Goal: Transaction & Acquisition: Purchase product/service

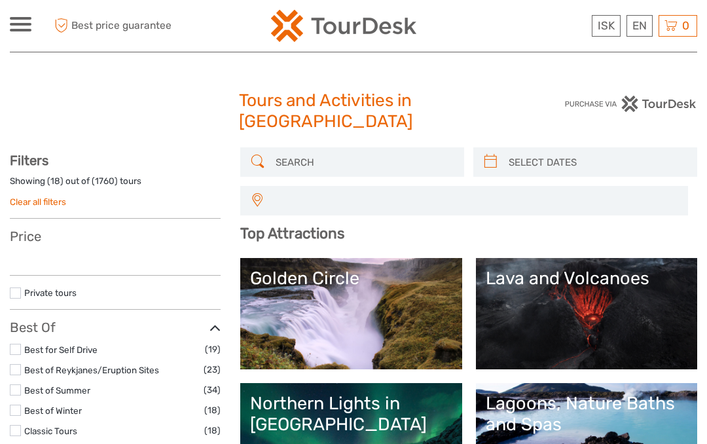
select select
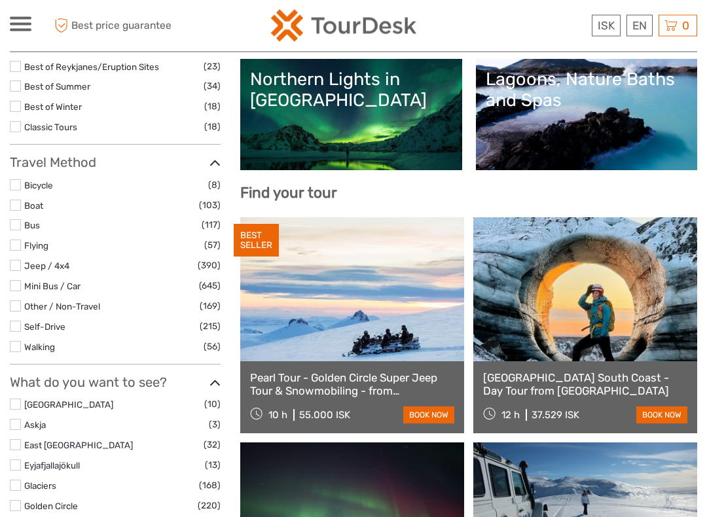
scroll to position [325, 0]
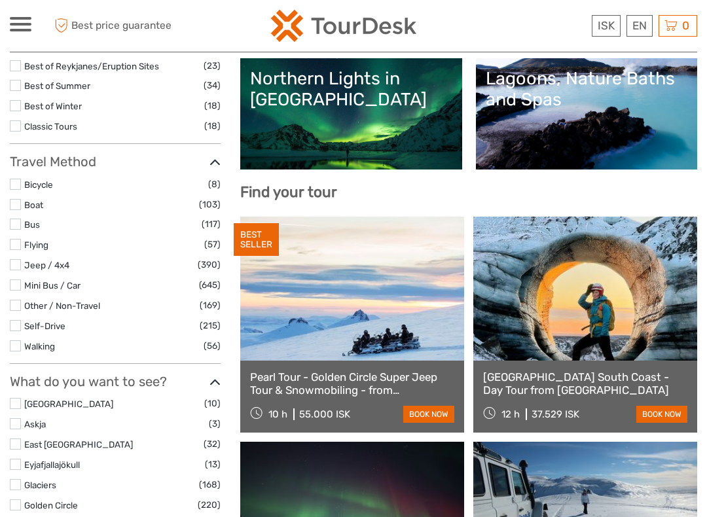
click at [10, 261] on label at bounding box center [15, 264] width 11 height 11
click at [0, 0] on input "checkbox" at bounding box center [0, 0] width 0 height 0
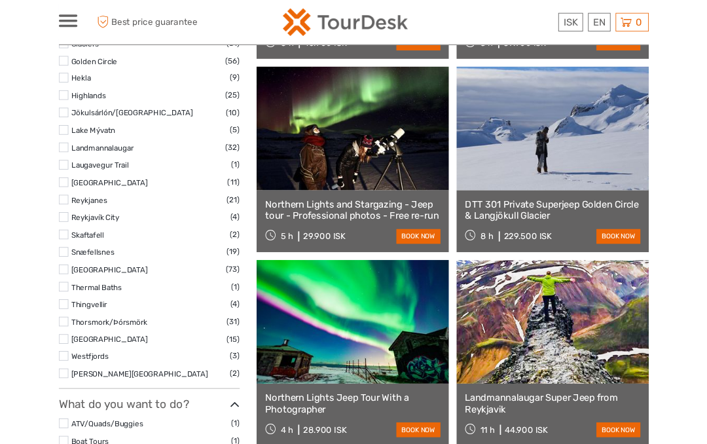
scroll to position [592, 0]
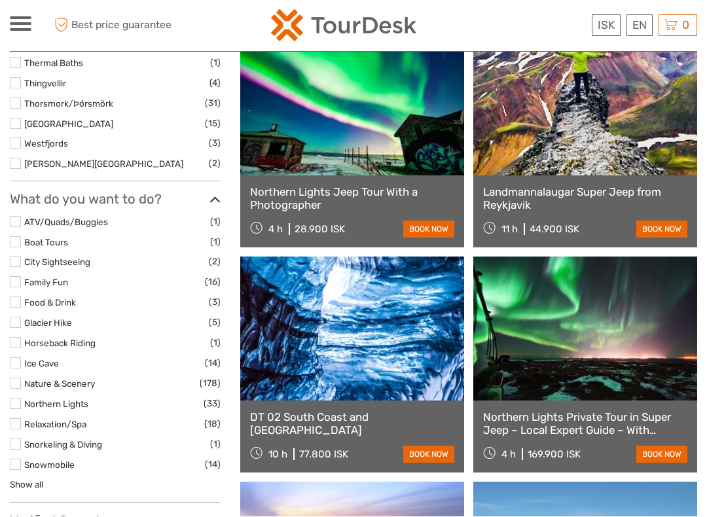
click at [13, 217] on label at bounding box center [15, 222] width 11 height 11
click at [0, 0] on input "checkbox" at bounding box center [0, 0] width 0 height 0
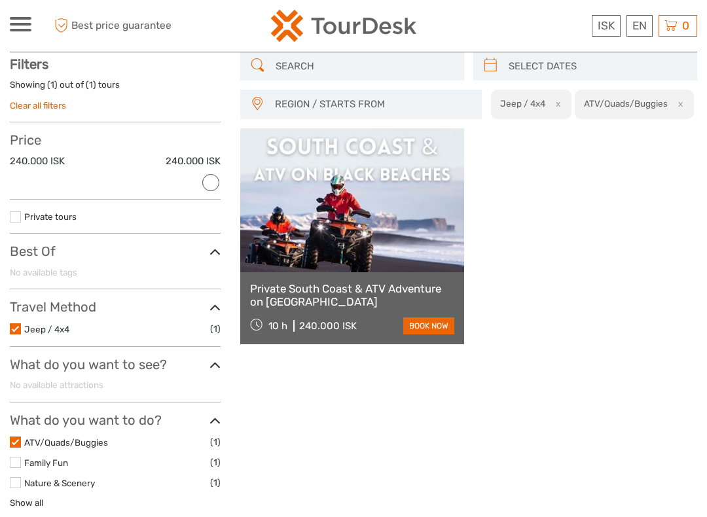
scroll to position [94, 0]
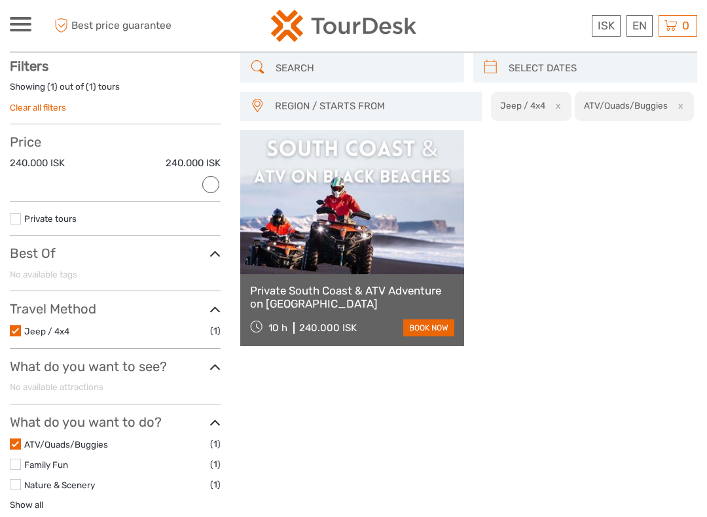
click at [16, 330] on label at bounding box center [15, 330] width 11 height 11
click at [0, 0] on input "checkbox" at bounding box center [0, 0] width 0 height 0
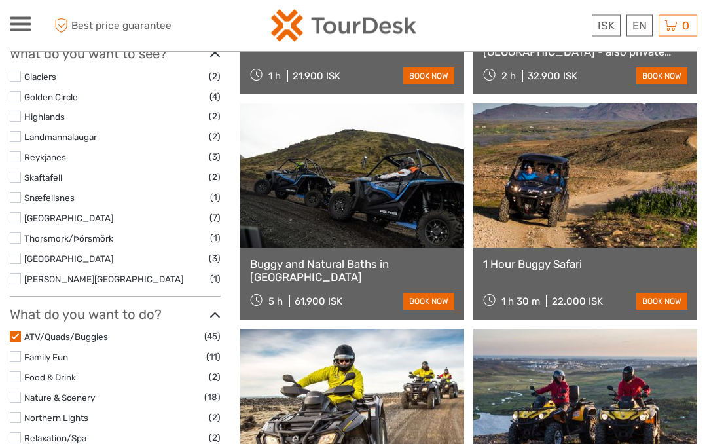
scroll to position [559, 0]
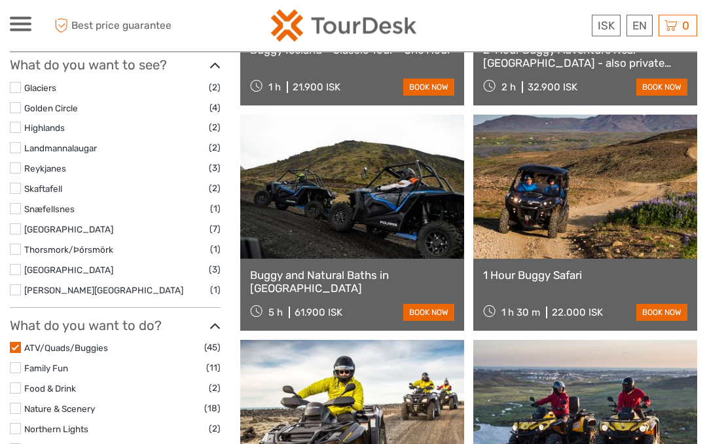
click at [555, 202] on link at bounding box center [585, 187] width 224 height 144
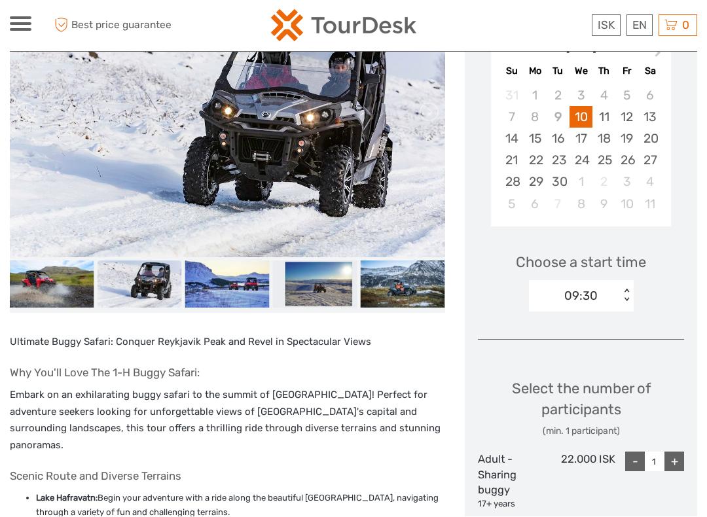
scroll to position [253, 0]
click at [542, 351] on div "13:30" at bounding box center [581, 357] width 92 height 22
type input "2"
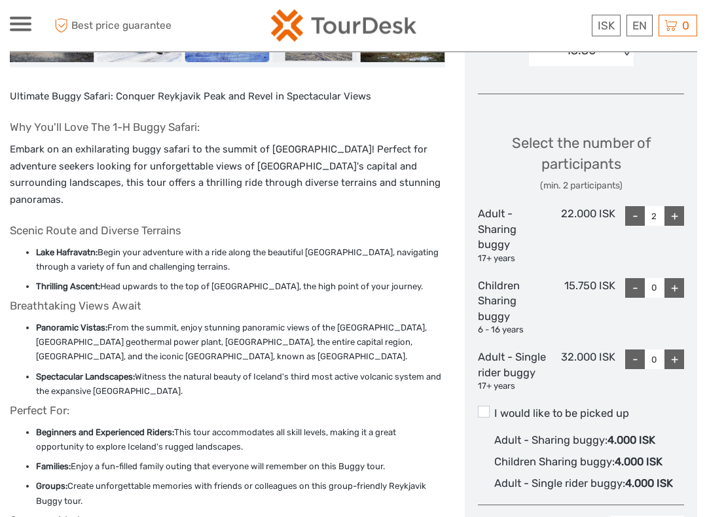
scroll to position [499, 0]
click at [488, 407] on span at bounding box center [484, 412] width 12 height 12
click at [494, 408] on input "I would like to be picked up" at bounding box center [494, 408] width 0 height 0
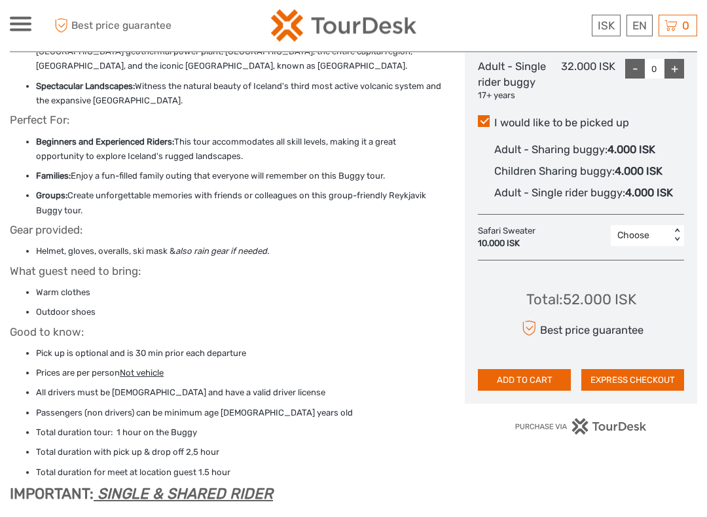
scroll to position [790, 0]
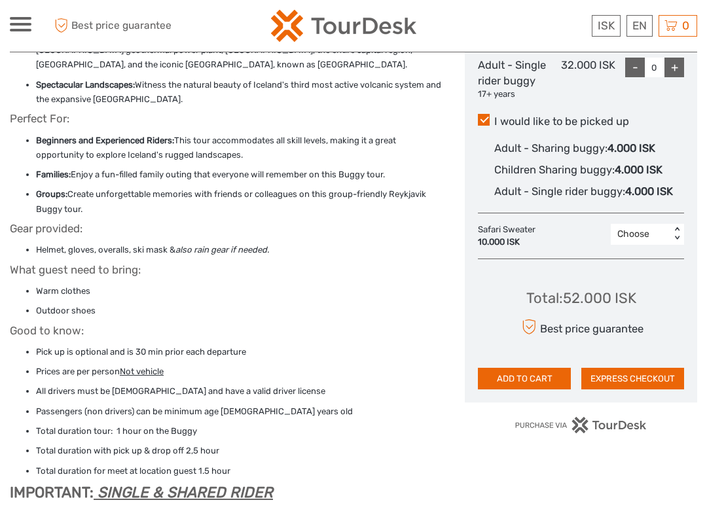
click at [628, 370] on button "EXPRESS CHECKOUT" at bounding box center [632, 379] width 103 height 22
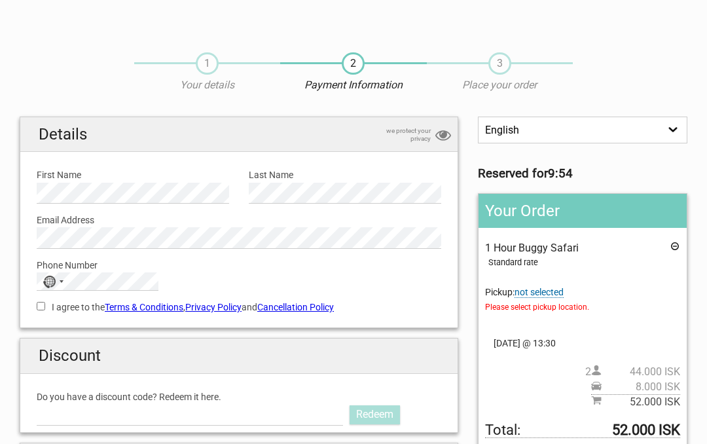
click at [540, 291] on span "not selected" at bounding box center [538, 292] width 49 height 11
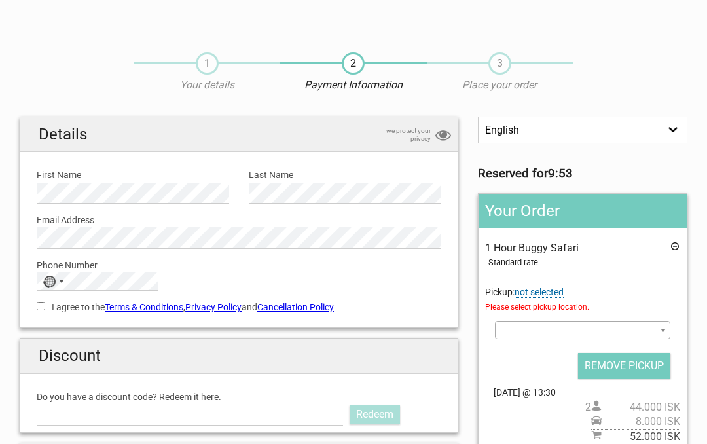
click at [529, 326] on span at bounding box center [582, 330] width 175 height 18
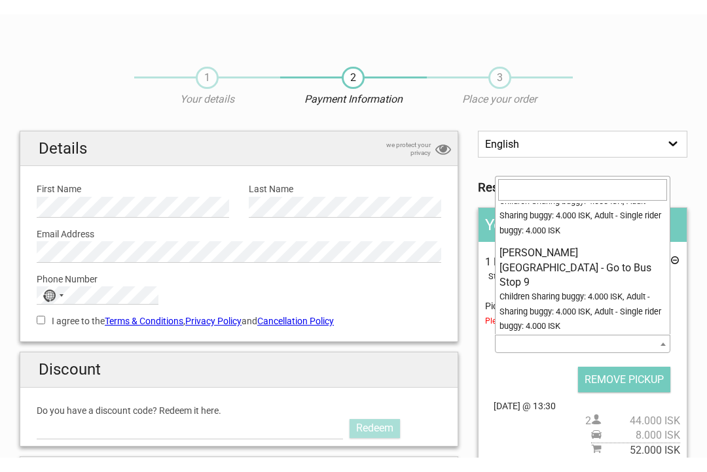
scroll to position [1023, 0]
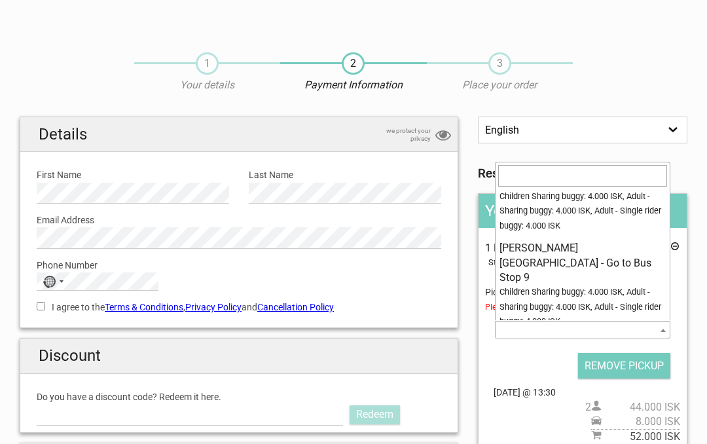
select select "1044368"
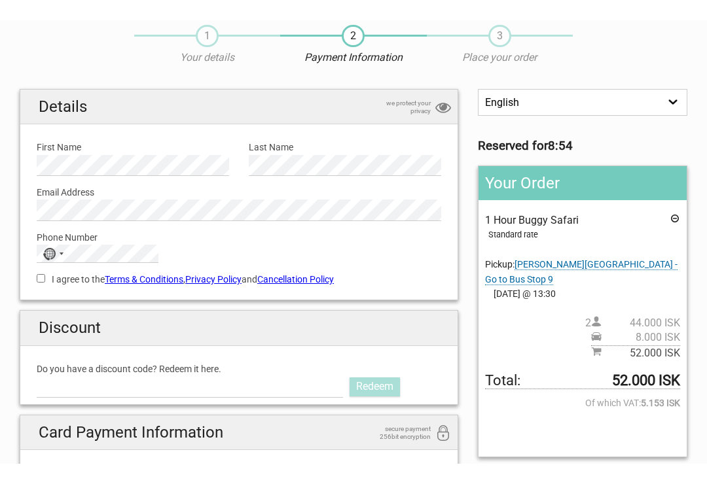
scroll to position [0, 0]
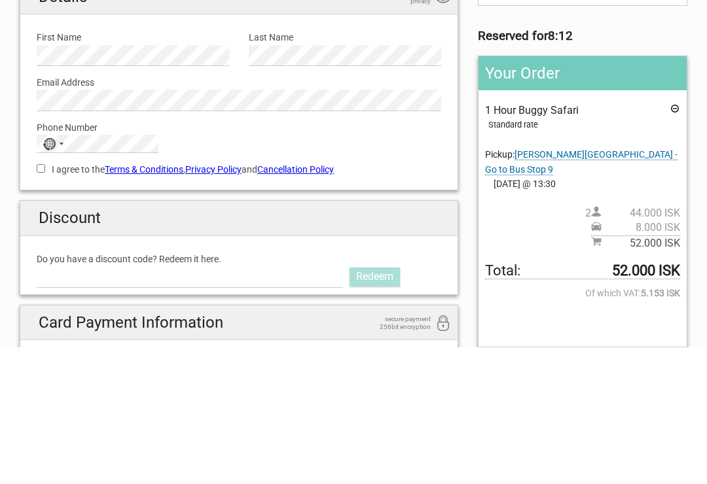
click at [33, 290] on div "I agree to the Terms & Conditions , Privacy Policy and Cancellation Policy You …" at bounding box center [239, 305] width 424 height 30
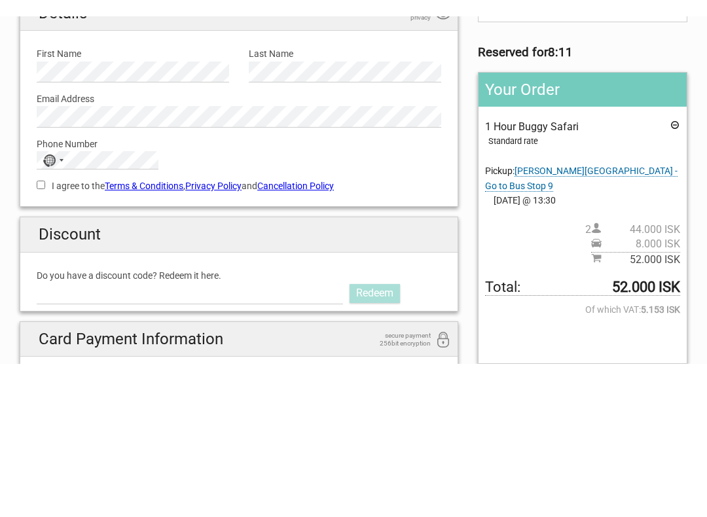
scroll to position [137, 0]
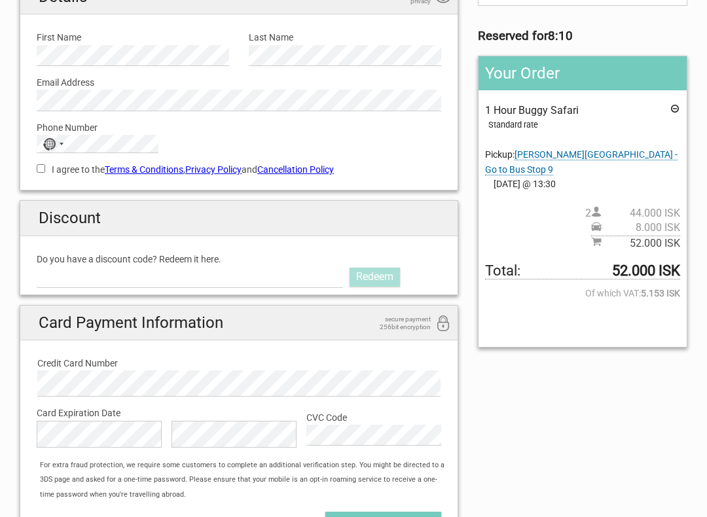
click at [37, 167] on input "I agree to the Terms & Conditions , Privacy Policy and Cancellation Policy" at bounding box center [41, 168] width 9 height 9
checkbox input "true"
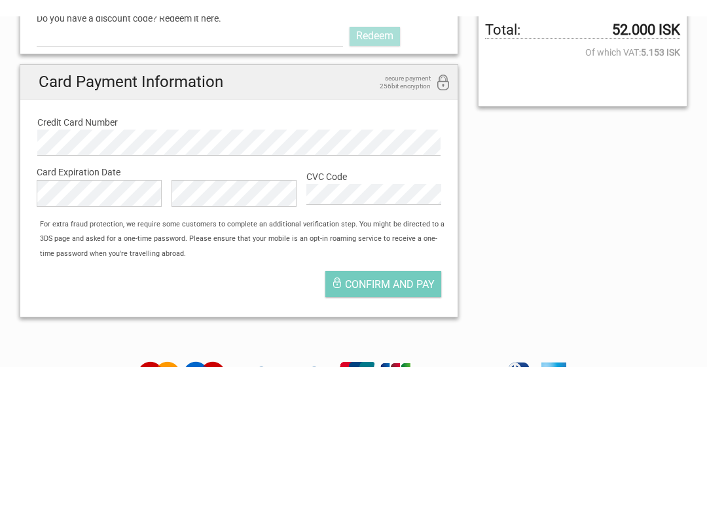
scroll to position [395, 0]
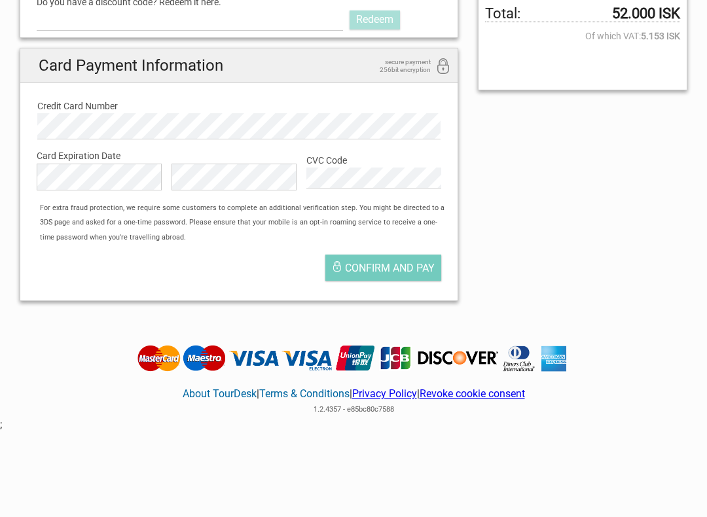
click at [381, 266] on span "Confirm and pay" at bounding box center [390, 268] width 90 height 12
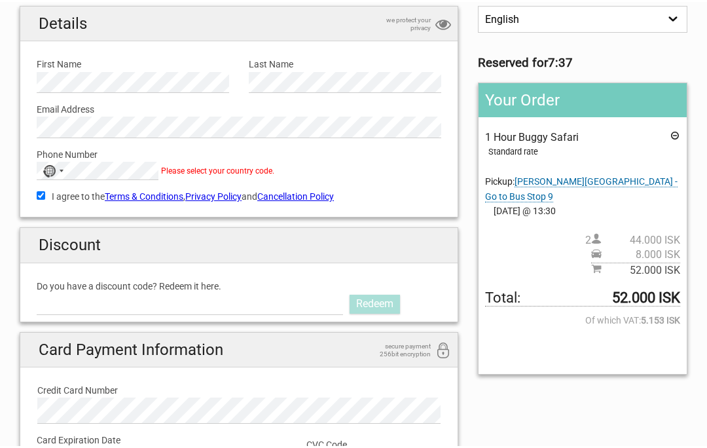
scroll to position [111, 0]
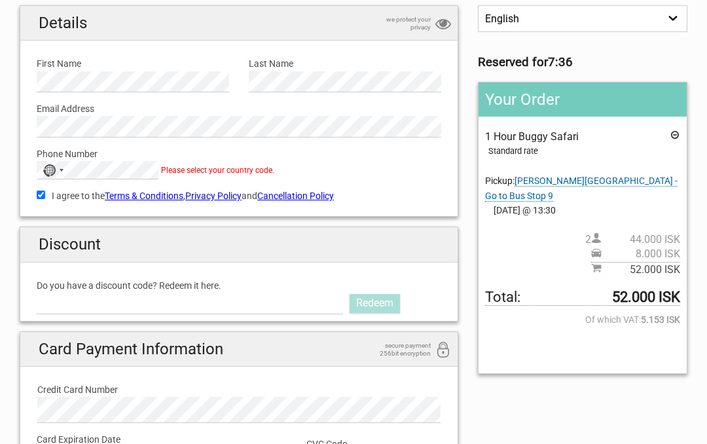
click at [45, 166] on div "No country selected" at bounding box center [49, 170] width 13 height 12
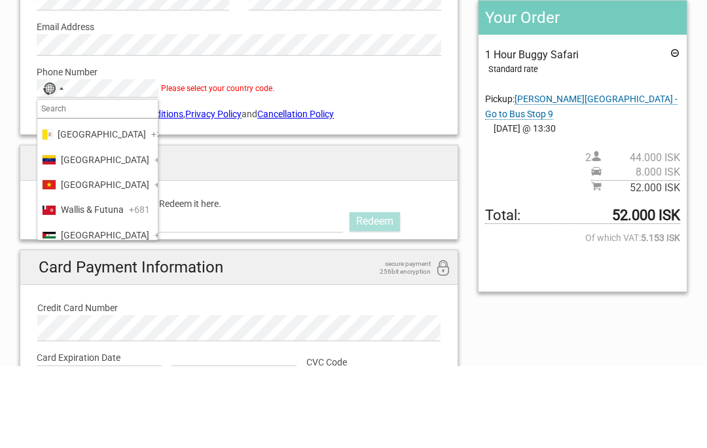
scroll to position [6126, 0]
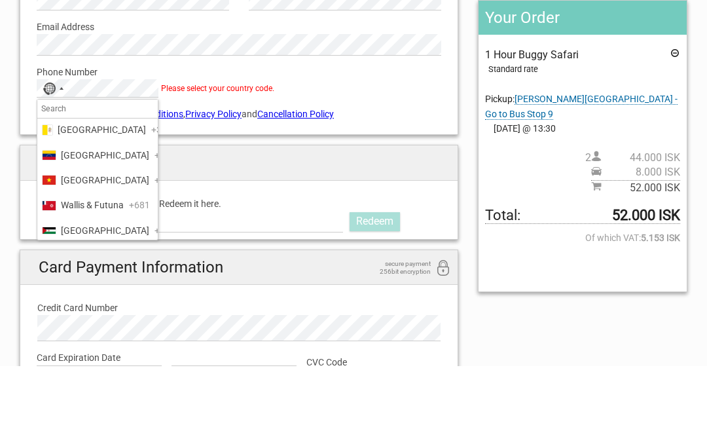
click at [73, 118] on span "United States" at bounding box center [105, 111] width 88 height 14
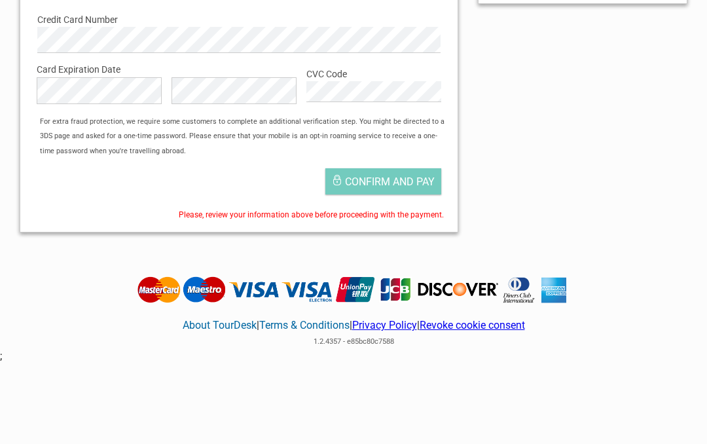
scroll to position [481, 0]
click at [383, 179] on span "Confirm and pay" at bounding box center [390, 181] width 90 height 12
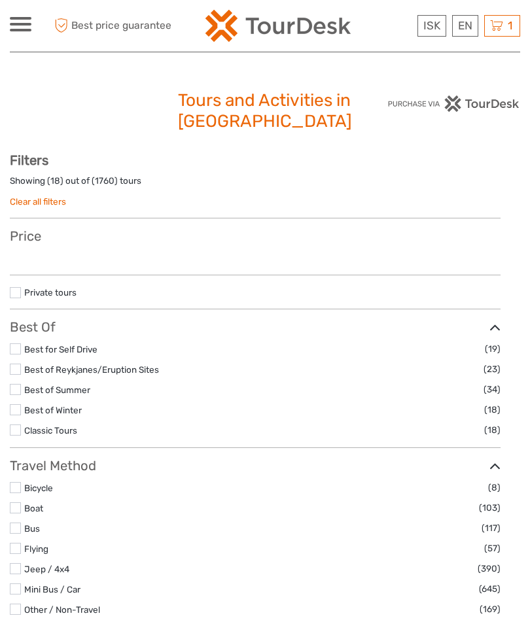
select select
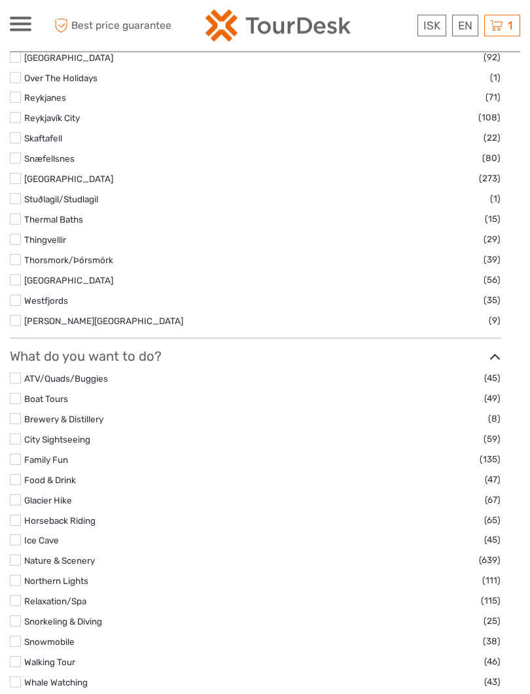
scroll to position [914, 0]
click at [10, 381] on label at bounding box center [15, 377] width 11 height 11
click at [0, 0] on input "checkbox" at bounding box center [0, 0] width 0 height 0
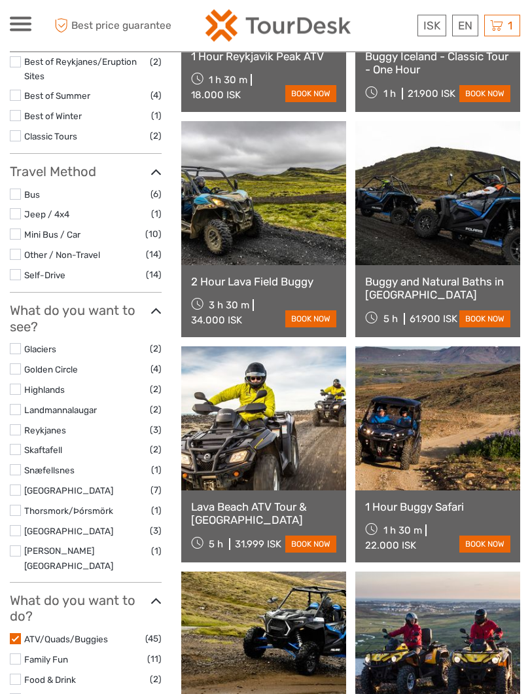
scroll to position [344, 0]
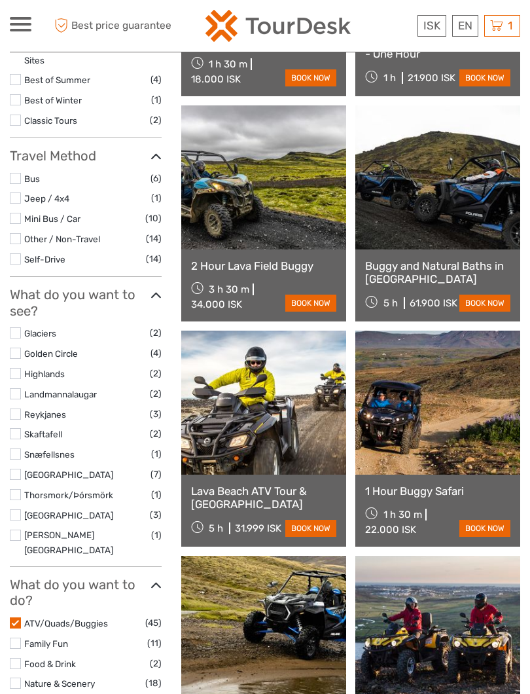
click at [404, 418] on link at bounding box center [437, 402] width 165 height 144
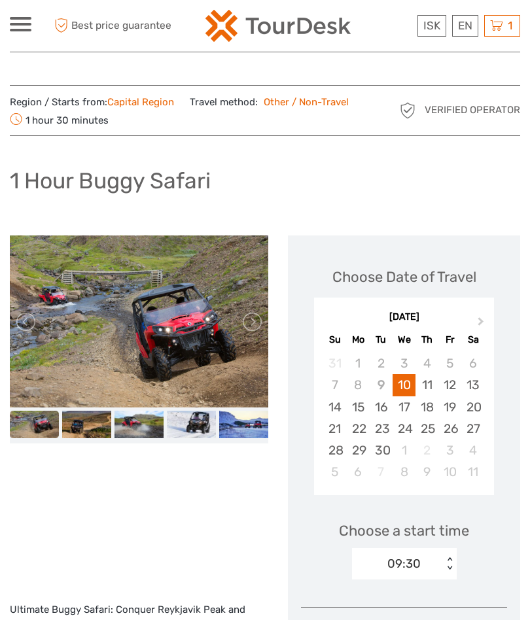
click at [249, 324] on link at bounding box center [251, 321] width 21 height 21
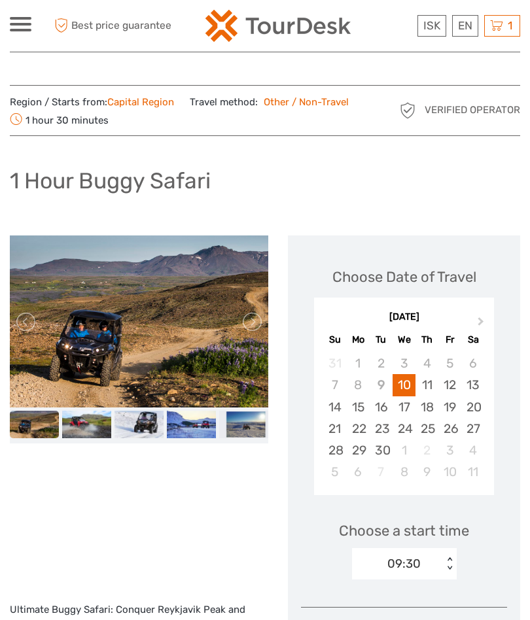
click at [109, 332] on img at bounding box center [139, 322] width 258 height 172
click at [90, 429] on img at bounding box center [86, 424] width 49 height 27
